Goal: Use online tool/utility: Use online tool/utility

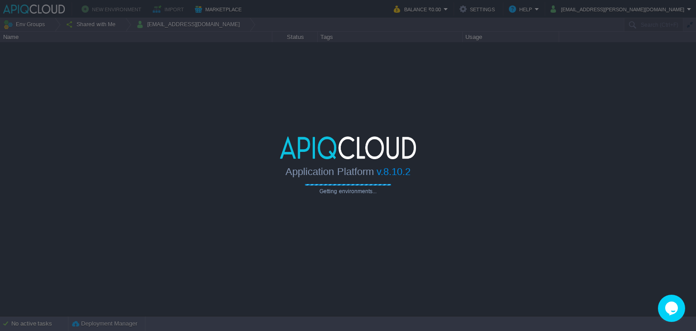
type input "Search (Ctrl+F)"
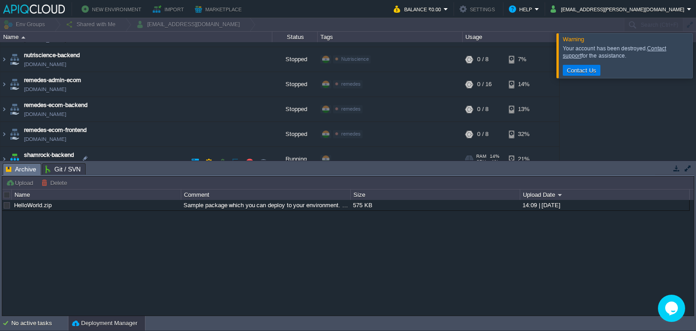
scroll to position [328, 0]
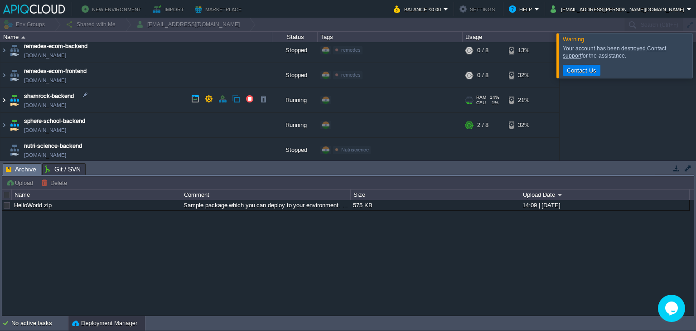
click at [3, 96] on img at bounding box center [3, 100] width 7 height 24
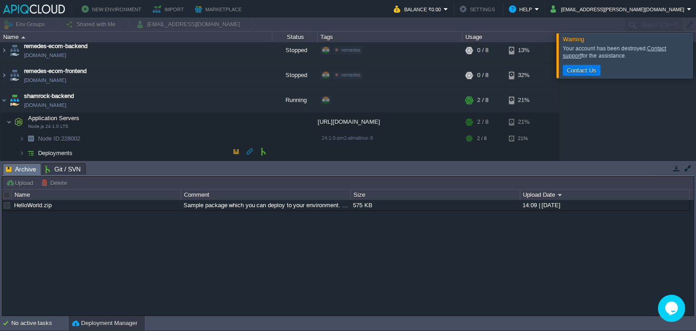
scroll to position [376, 0]
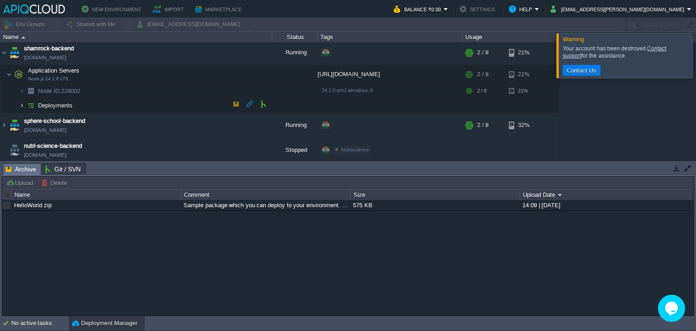
click at [22, 104] on img at bounding box center [21, 105] width 5 height 14
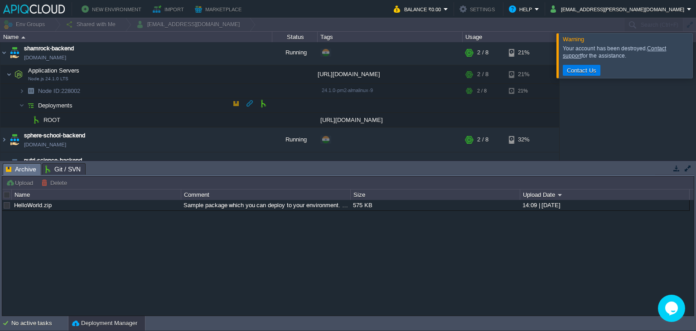
scroll to position [343, 0]
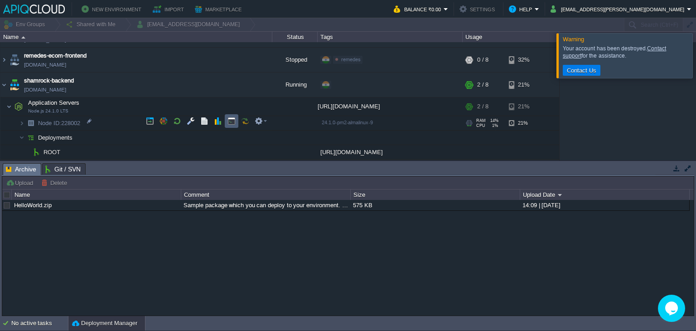
click at [228, 118] on button "button" at bounding box center [231, 121] width 8 height 8
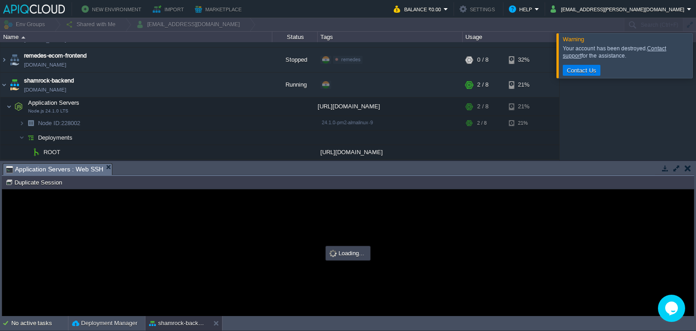
scroll to position [0, 0]
click at [276, 236] on div at bounding box center [348, 252] width 692 height 126
type input "#000000"
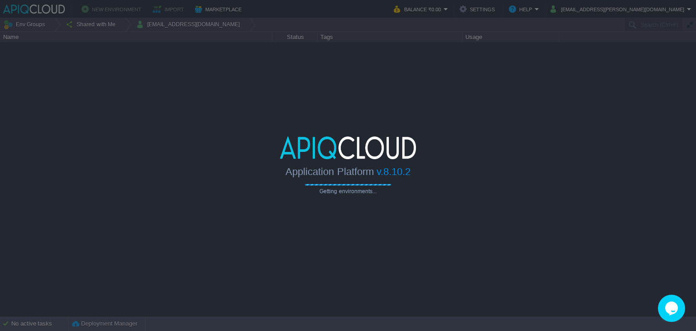
type input "Search (Ctrl+F)"
